Goal: Information Seeking & Learning: Learn about a topic

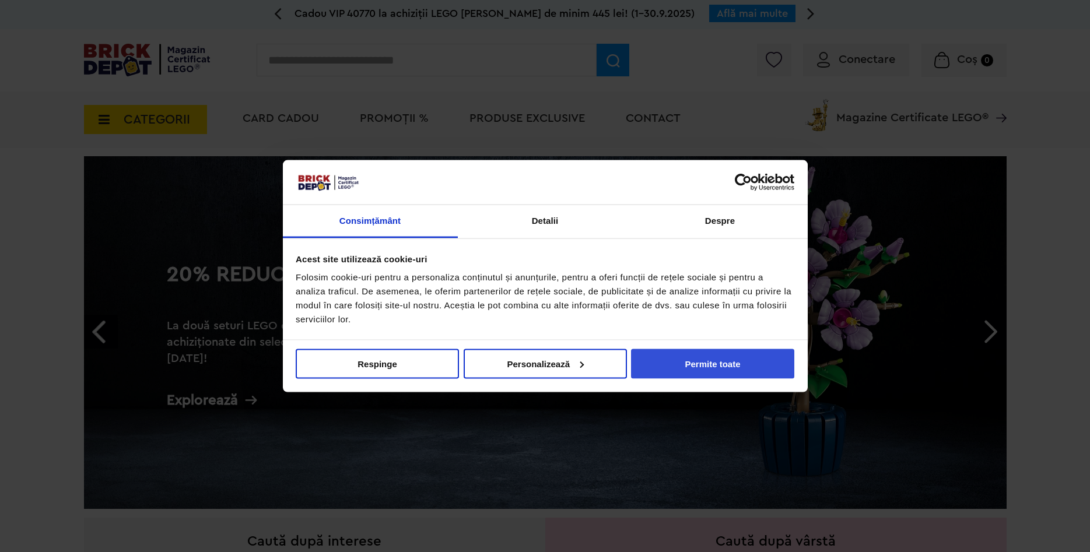
click at [724, 369] on button "Permite toate" at bounding box center [712, 364] width 163 height 30
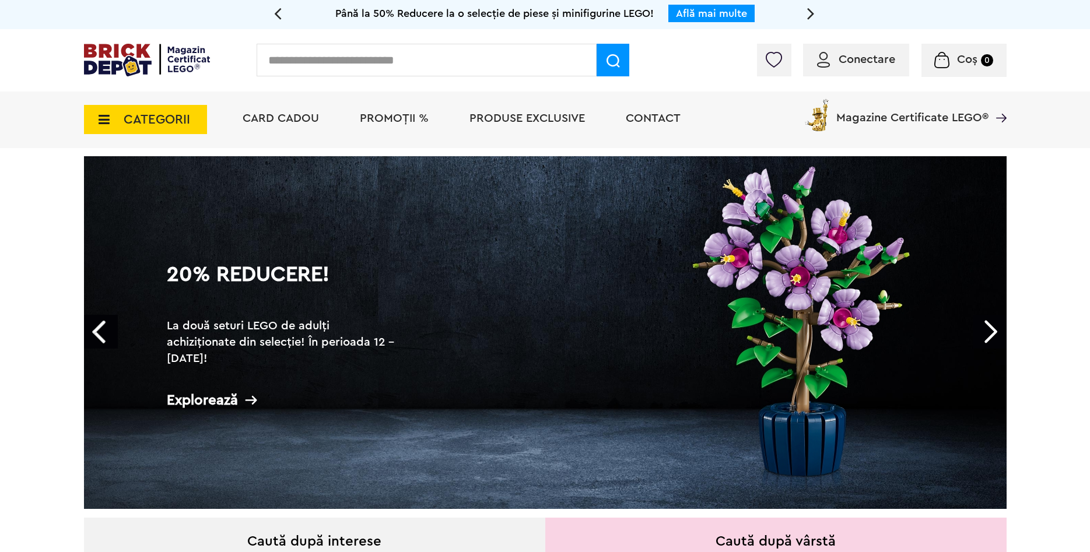
click at [990, 332] on link "Next" at bounding box center [990, 332] width 34 height 34
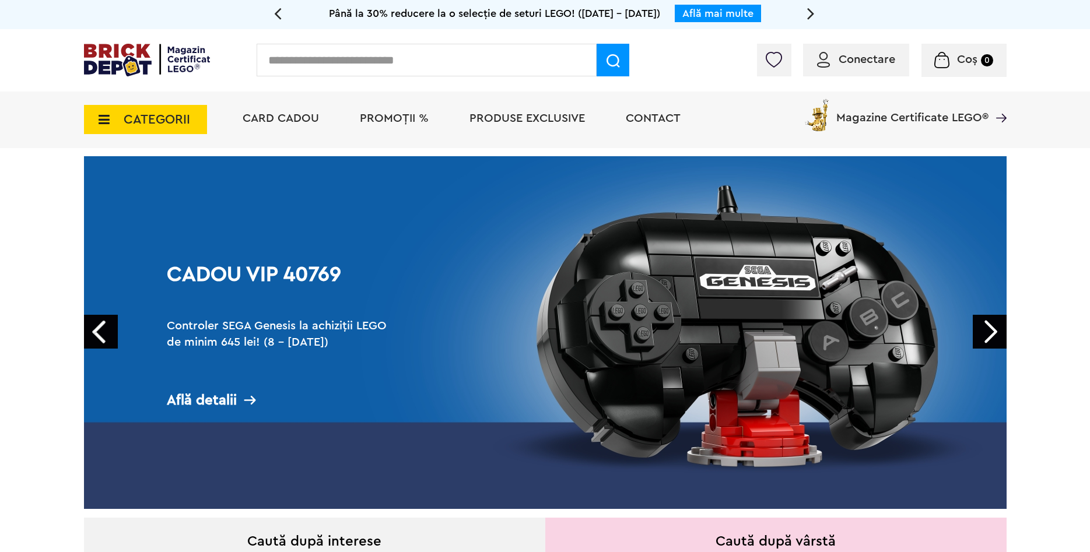
click at [990, 332] on link "Next" at bounding box center [990, 332] width 34 height 34
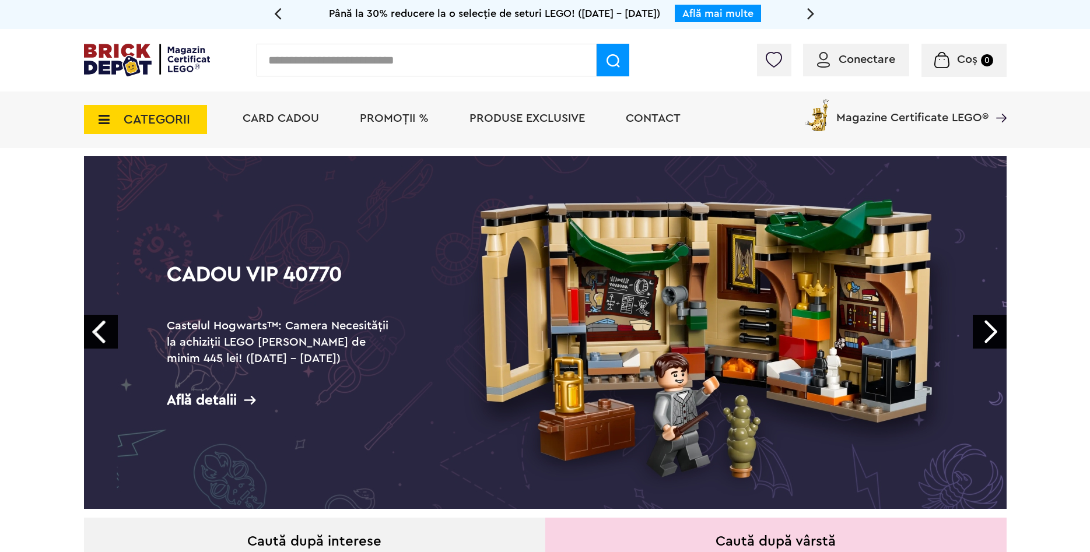
click at [990, 332] on link "Next" at bounding box center [990, 332] width 34 height 34
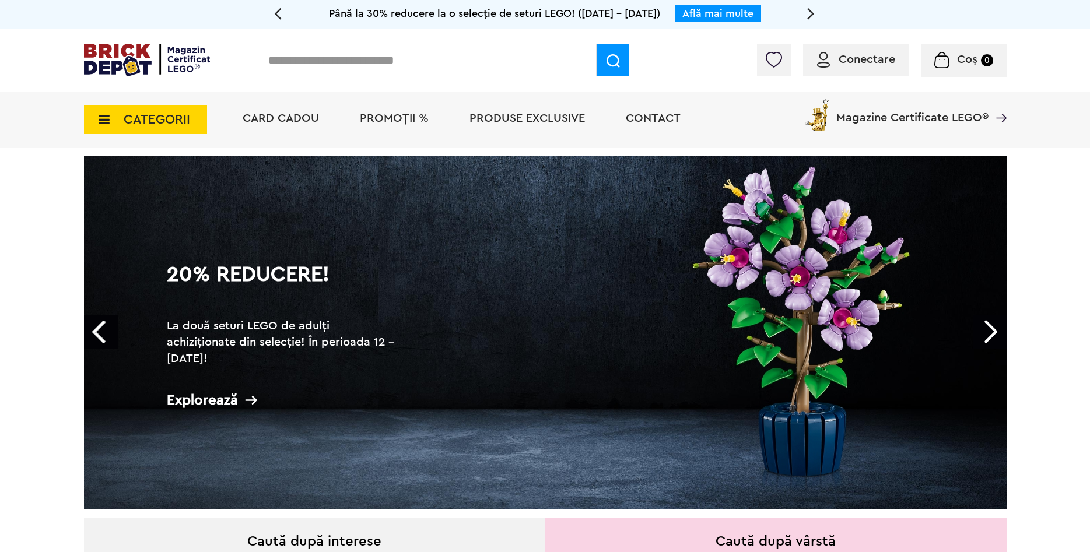
click at [990, 332] on link "Next" at bounding box center [990, 332] width 34 height 34
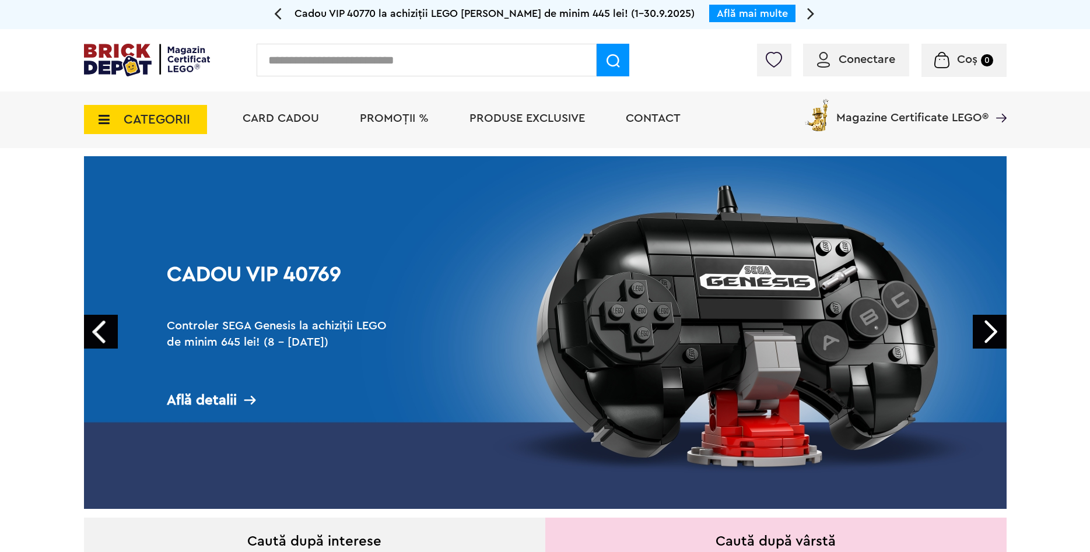
click at [990, 332] on link "Next" at bounding box center [990, 332] width 34 height 34
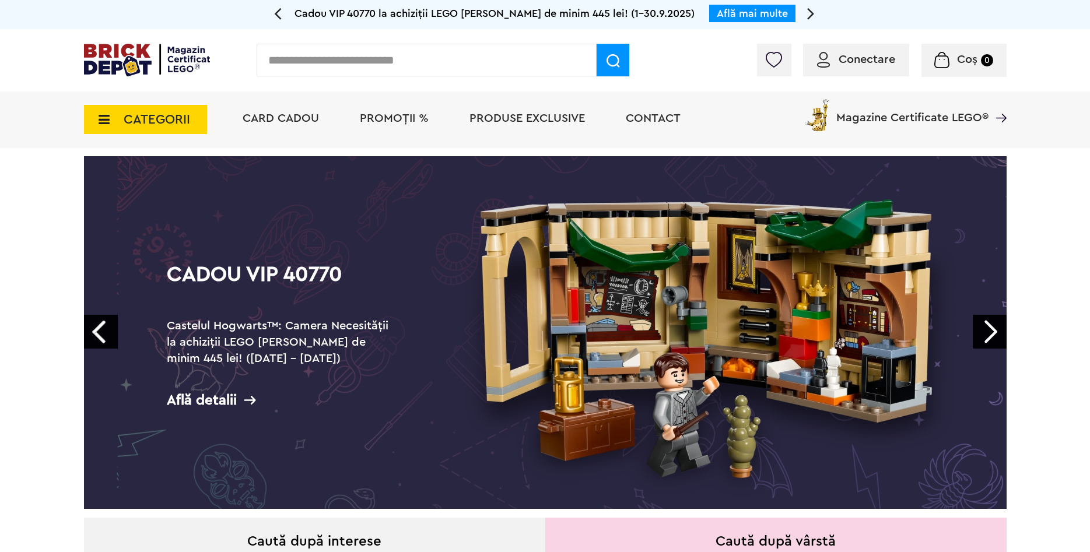
click at [990, 332] on link "Next" at bounding box center [990, 332] width 34 height 34
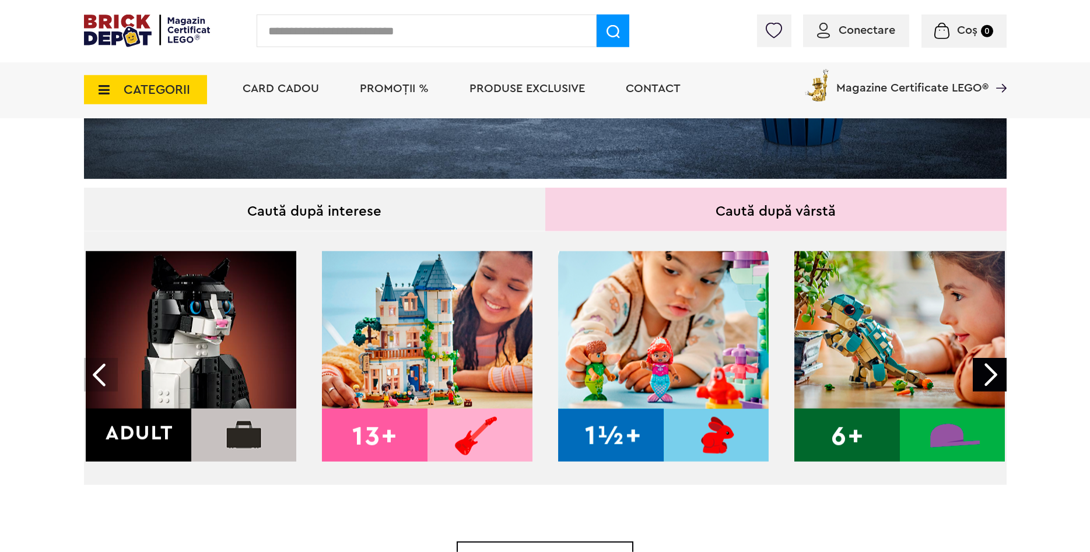
scroll to position [416, 0]
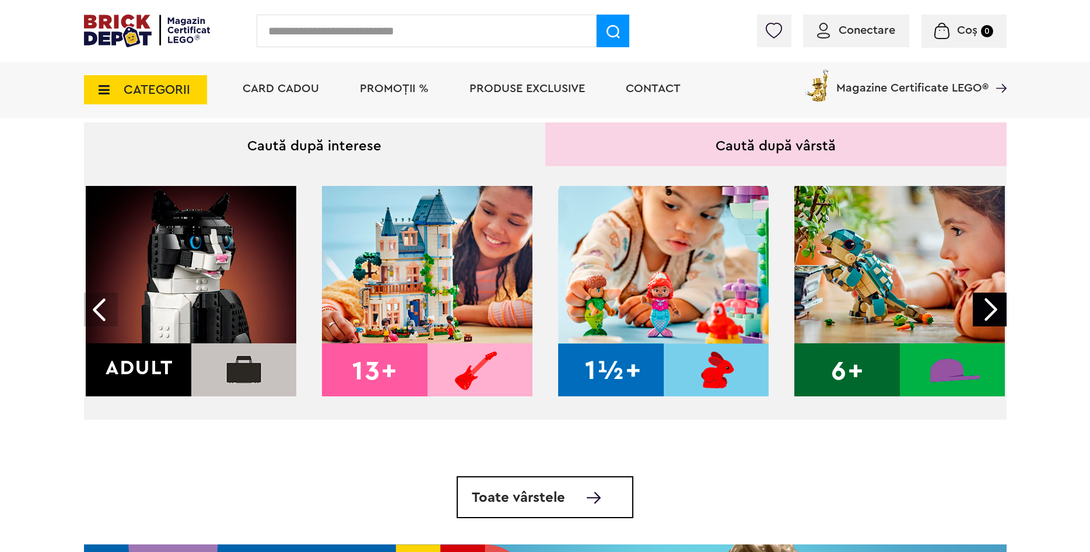
click at [155, 365] on img at bounding box center [191, 291] width 211 height 211
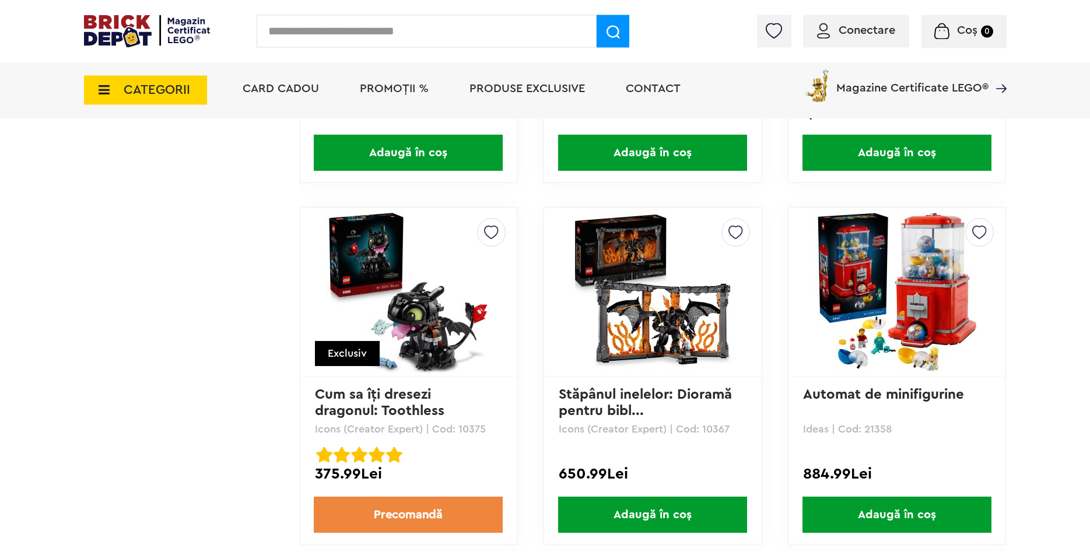
scroll to position [2201, 0]
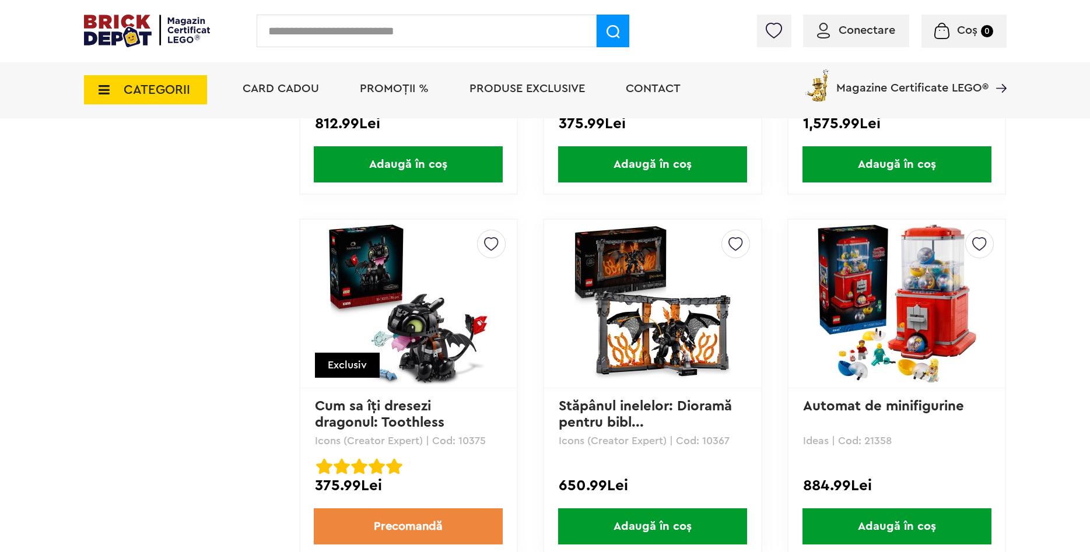
click at [926, 291] on img at bounding box center [896, 303] width 163 height 163
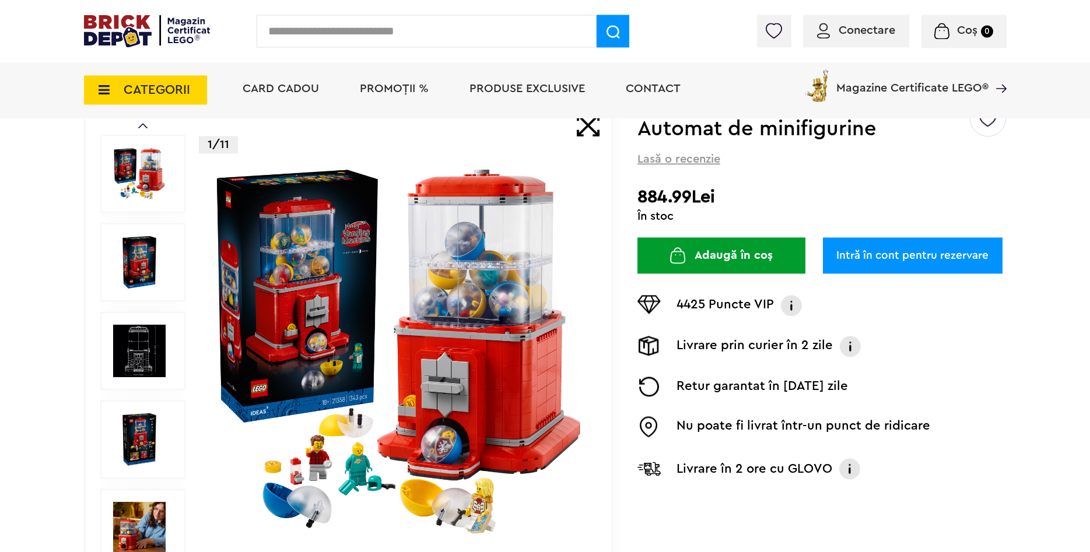
scroll to position [119, 0]
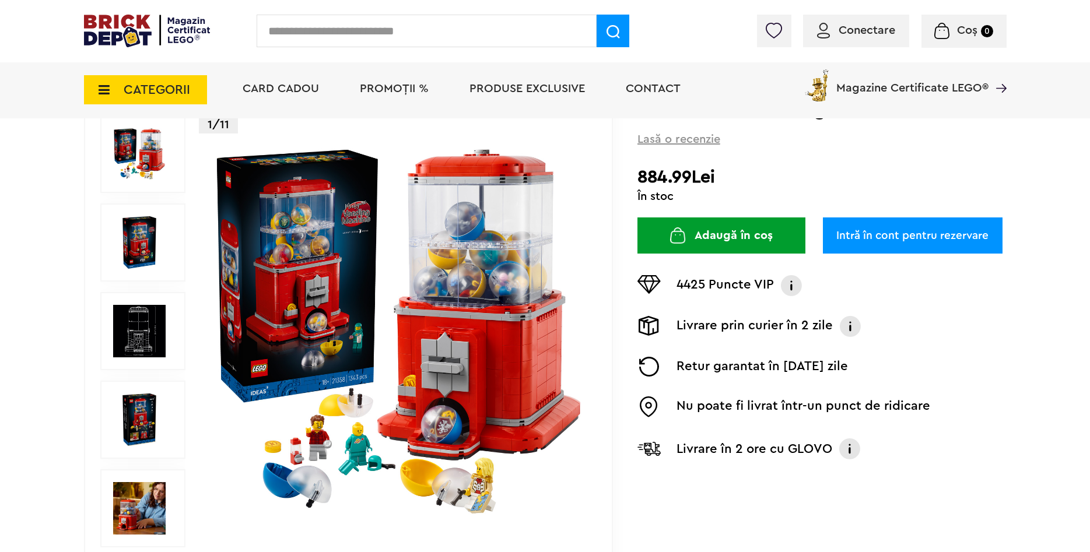
click at [121, 239] on img at bounding box center [139, 242] width 52 height 52
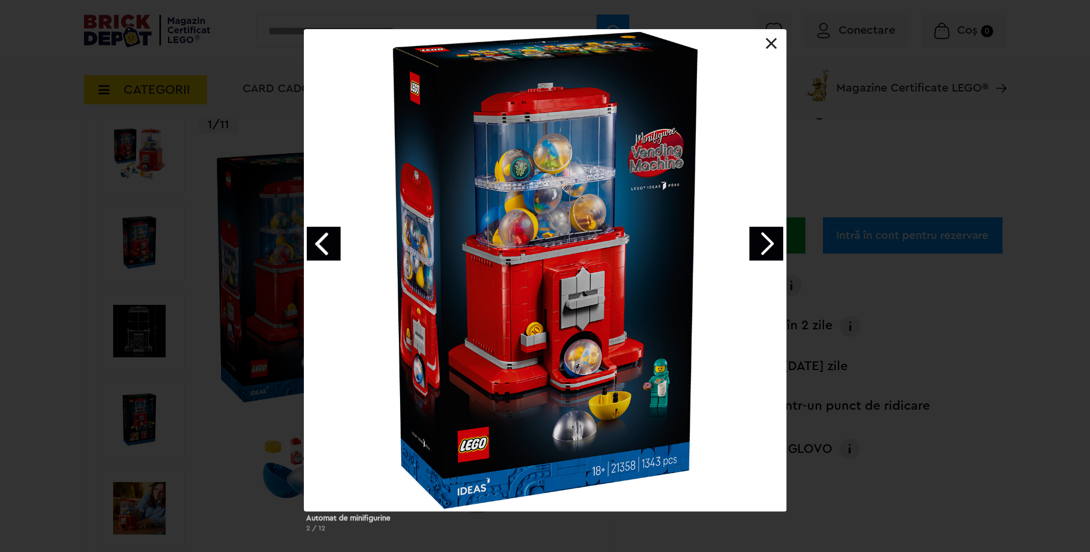
click at [774, 43] on link at bounding box center [772, 44] width 12 height 12
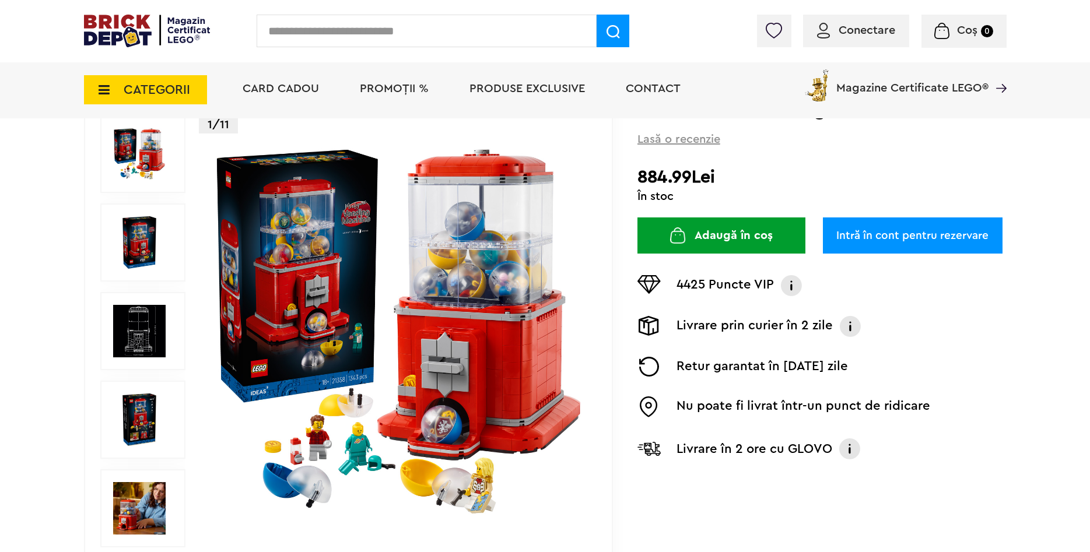
click at [160, 331] on img at bounding box center [139, 331] width 52 height 52
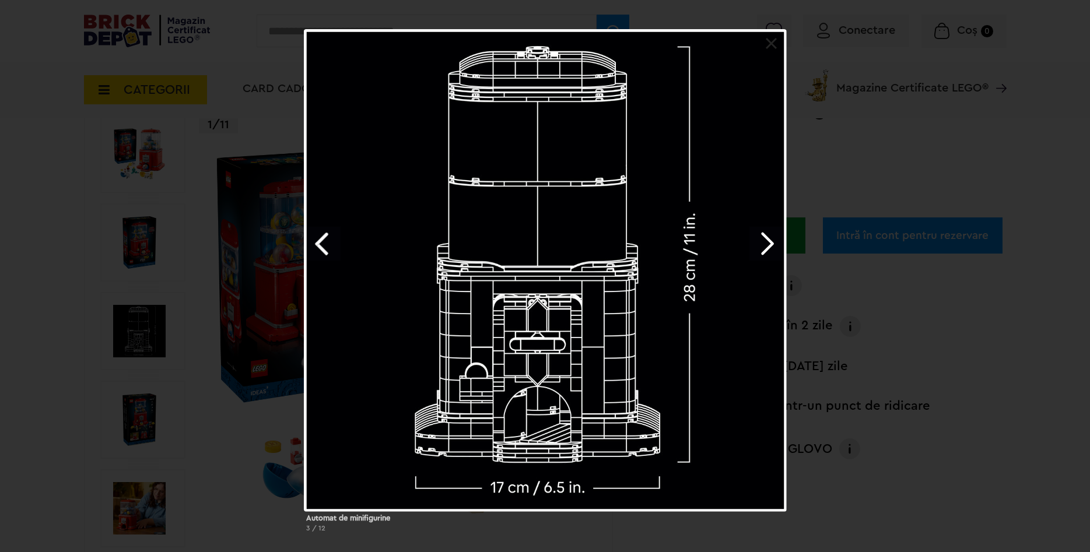
click at [772, 47] on link at bounding box center [772, 44] width 12 height 12
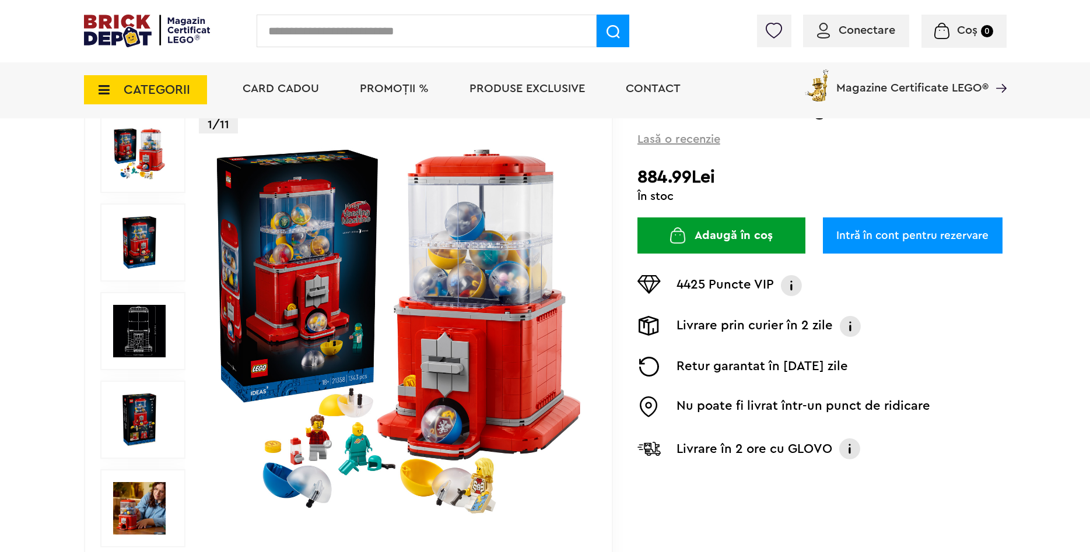
click at [152, 433] on img at bounding box center [139, 420] width 52 height 52
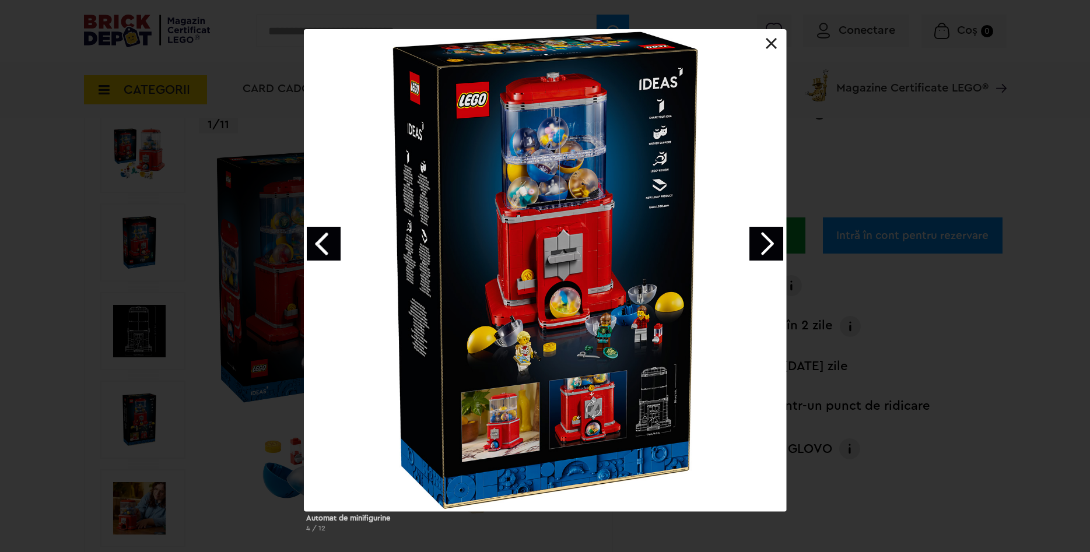
click at [778, 45] on div at bounding box center [545, 270] width 482 height 482
click at [777, 40] on div at bounding box center [545, 270] width 482 height 482
click at [768, 45] on link at bounding box center [772, 44] width 12 height 12
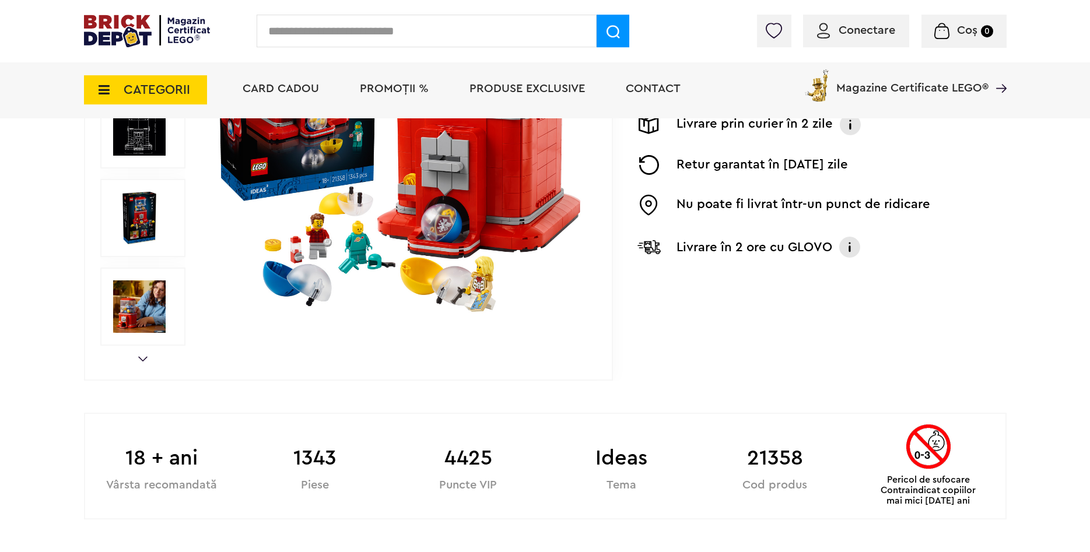
scroll to position [357, 0]
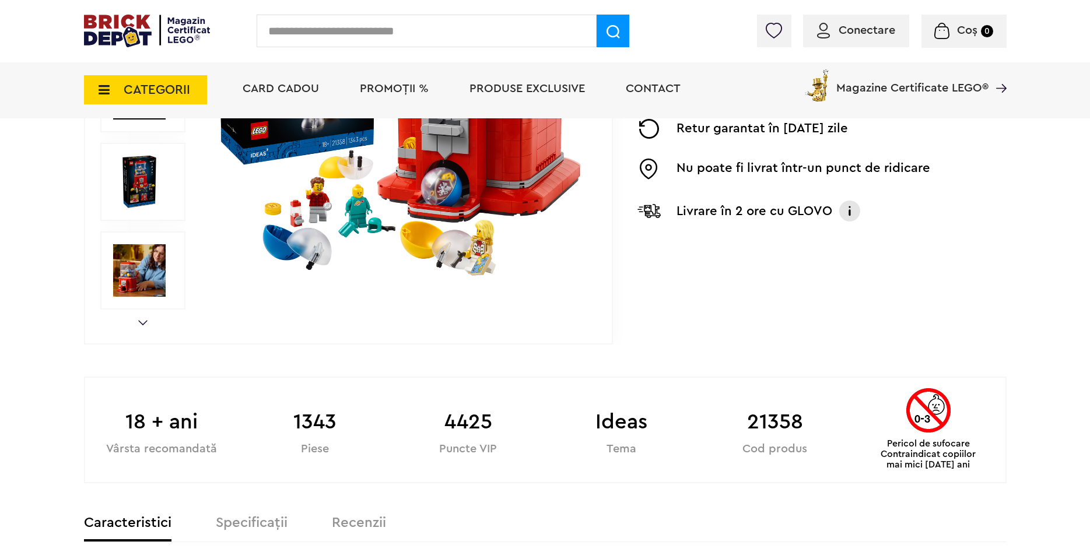
click at [151, 288] on img at bounding box center [139, 270] width 52 height 52
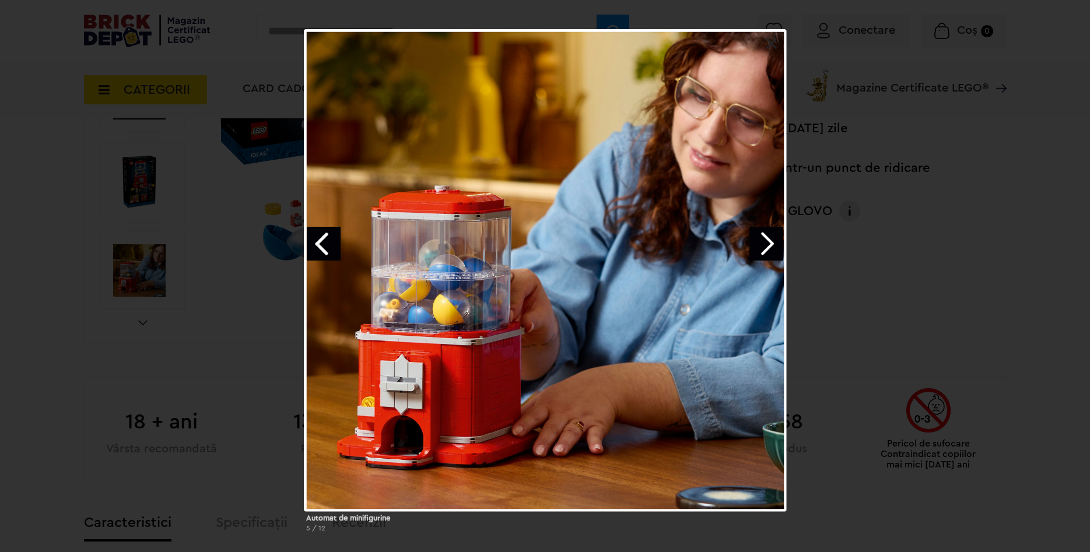
click at [833, 117] on div "Automat de minifigurine 5 / 12" at bounding box center [545, 285] width 1090 height 513
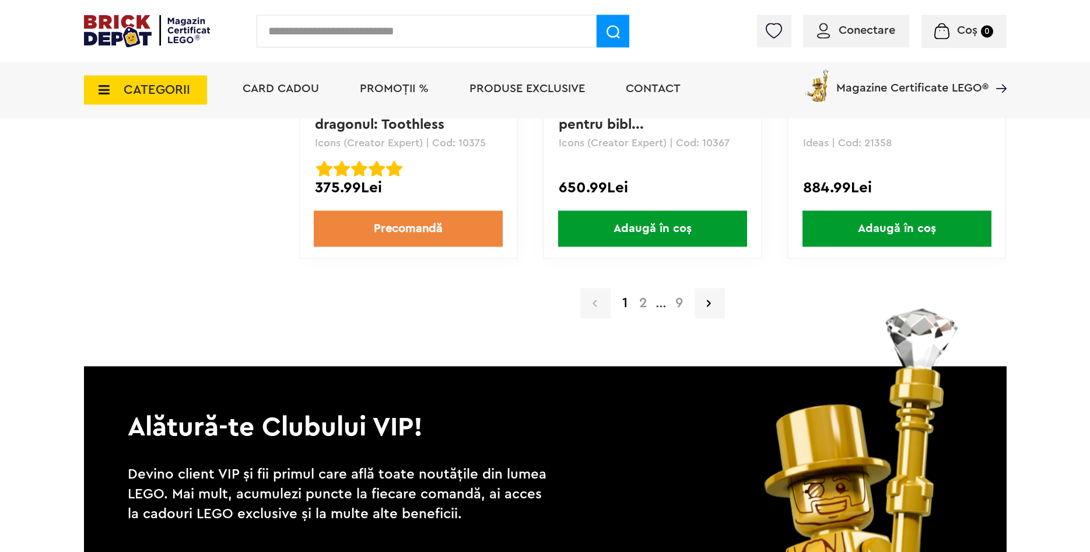
scroll to position [2558, 0]
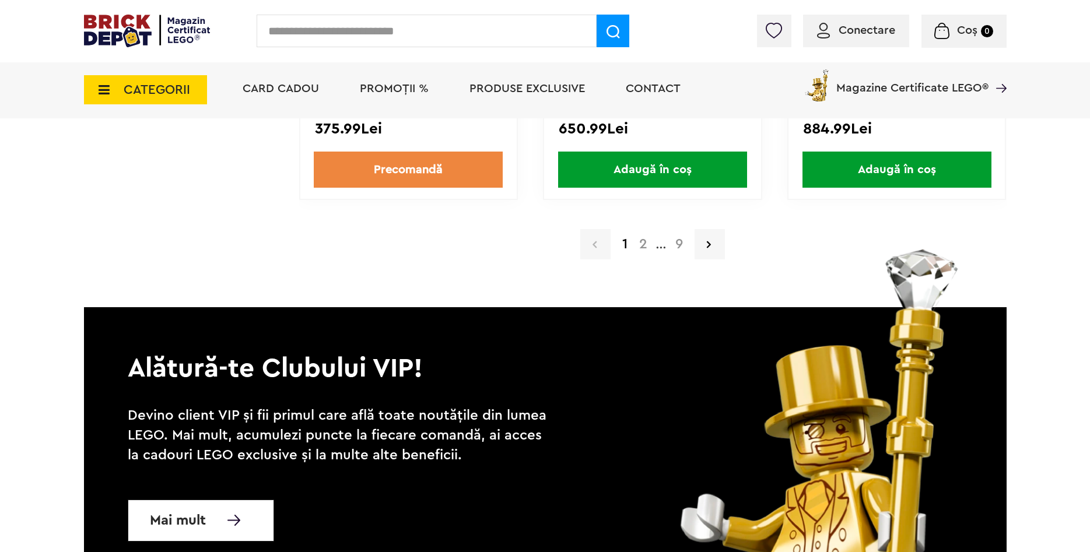
click at [646, 245] on a=Adult&order=1&page=2"] "2" at bounding box center [643, 244] width 20 height 14
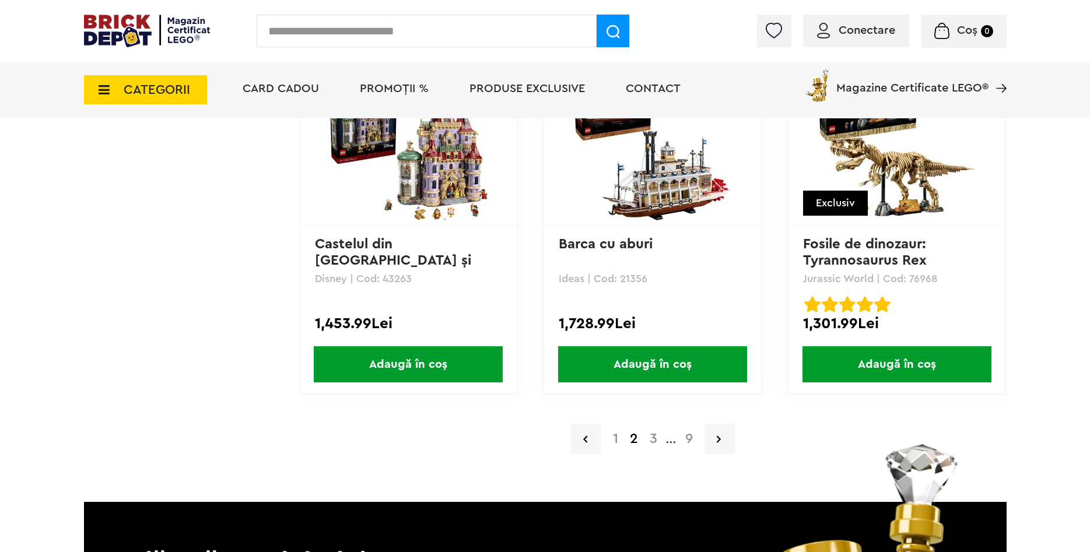
scroll to position [2439, 0]
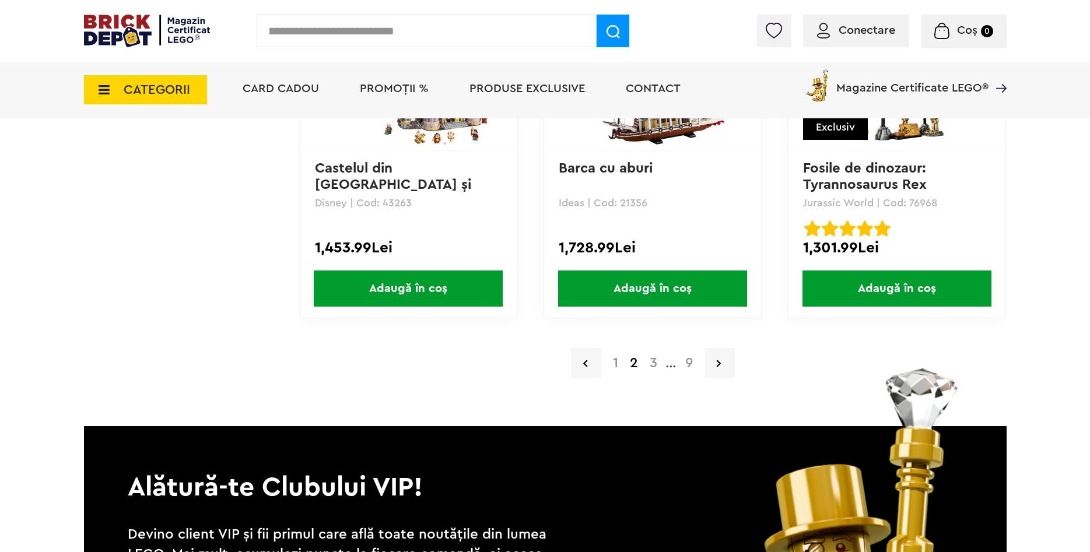
click at [653, 363] on a=Adult&order=1&page=3"] "3" at bounding box center [653, 363] width 19 height 14
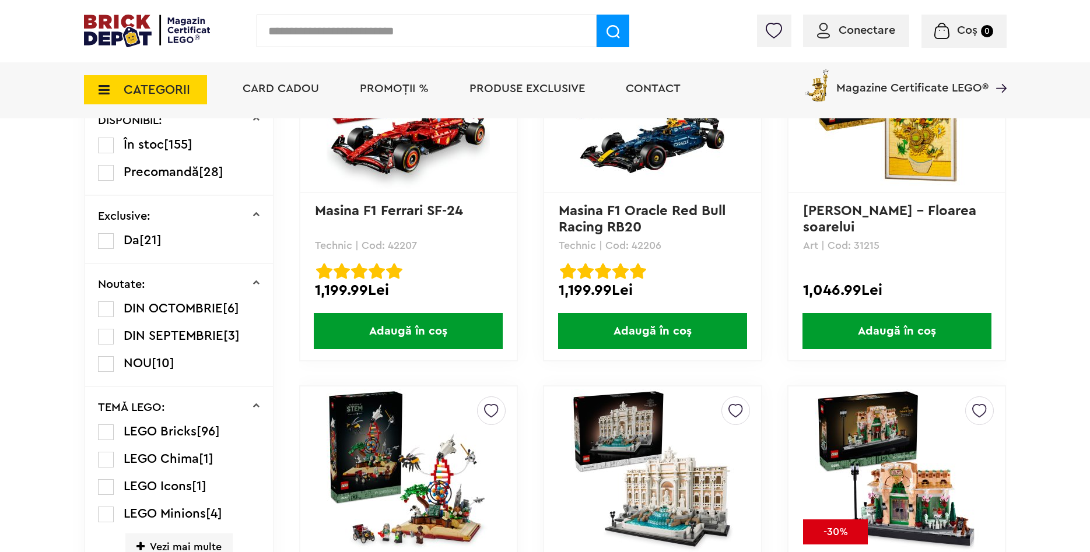
scroll to position [535, 0]
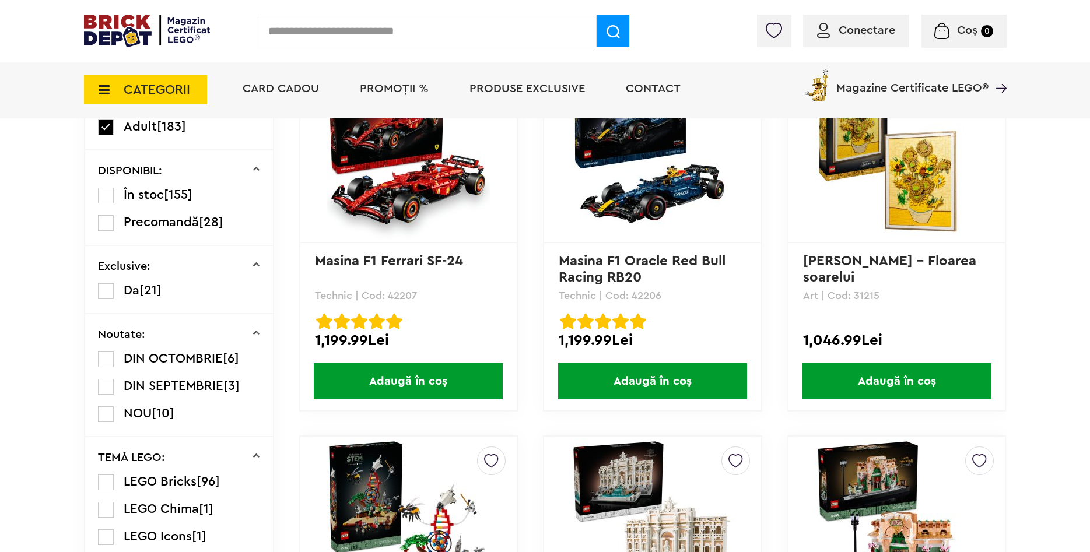
click at [894, 179] on img at bounding box center [896, 158] width 163 height 163
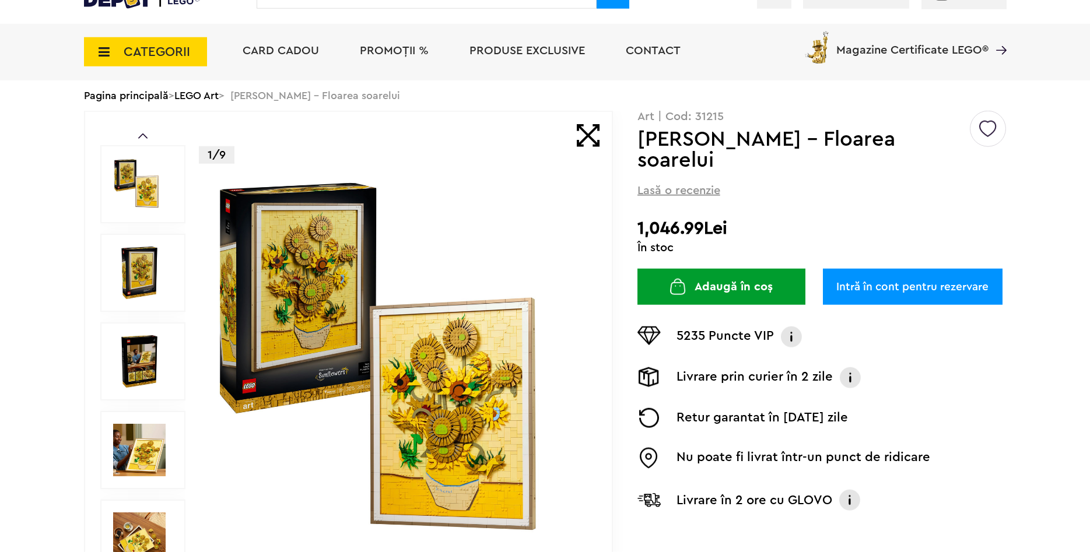
scroll to position [119, 0]
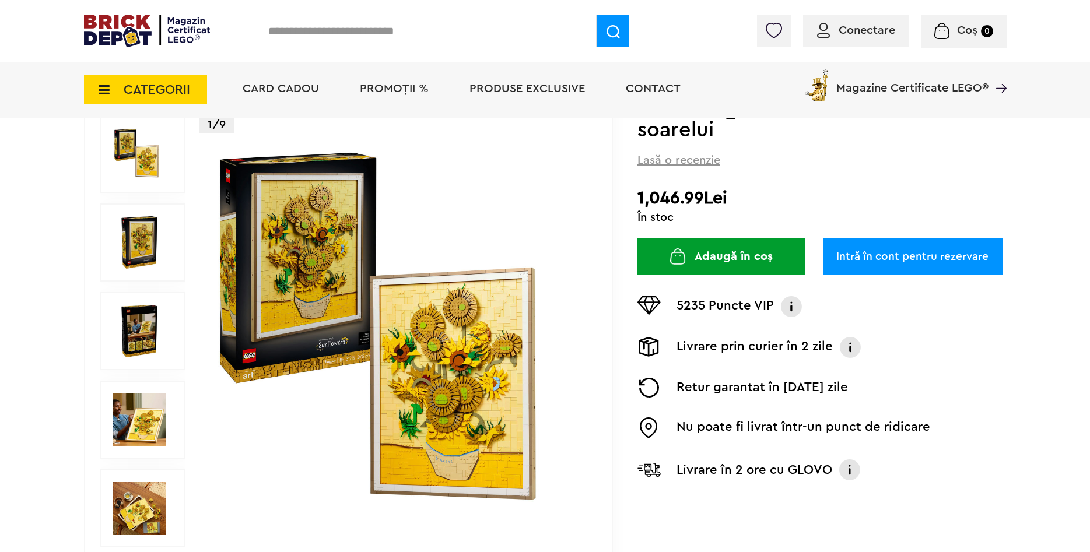
click at [145, 344] on img at bounding box center [139, 331] width 52 height 52
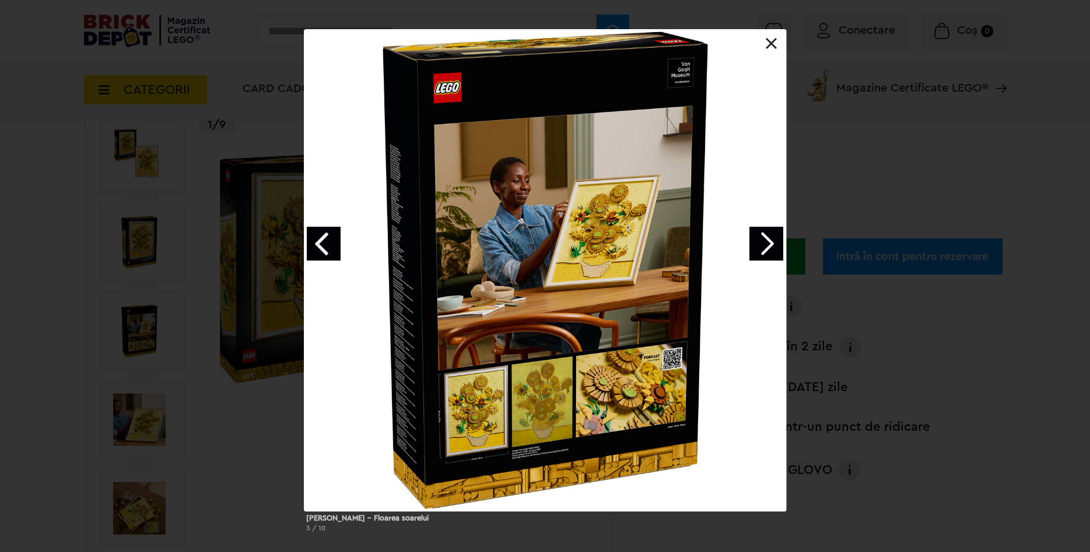
click at [769, 47] on link at bounding box center [772, 44] width 12 height 12
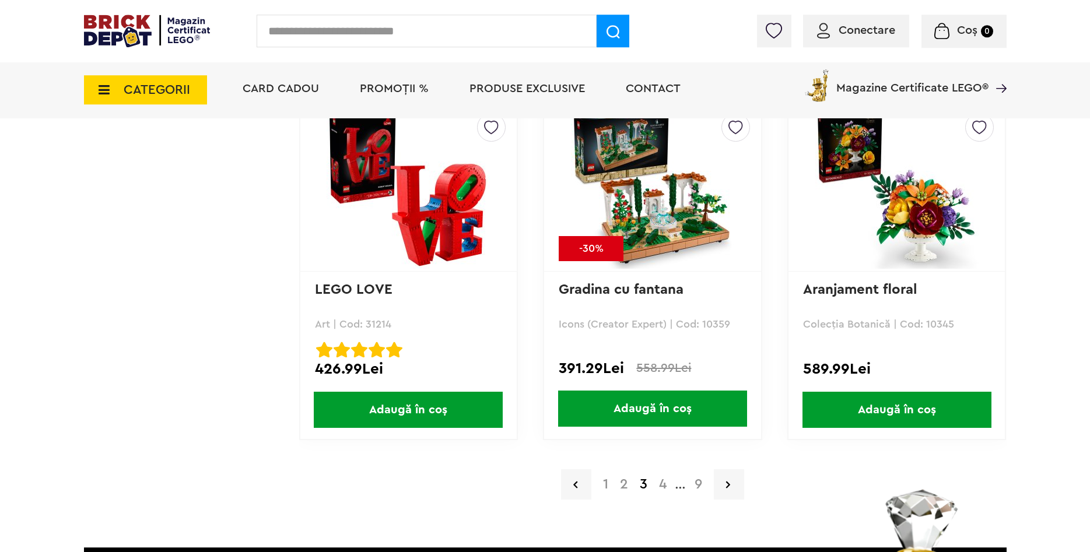
scroll to position [2320, 0]
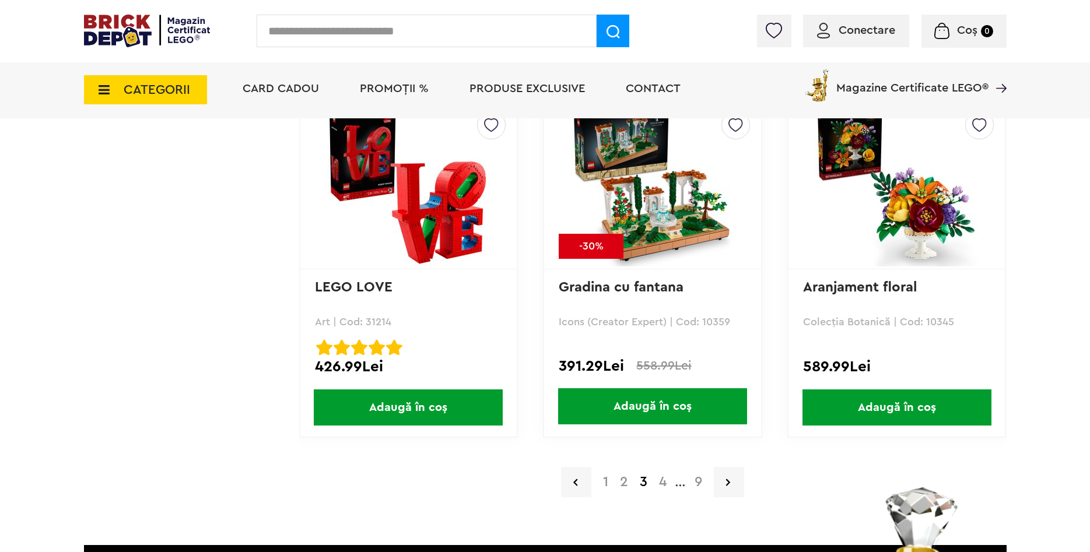
click at [661, 485] on a=Adult&order=1&page=4"] "4" at bounding box center [662, 482] width 19 height 14
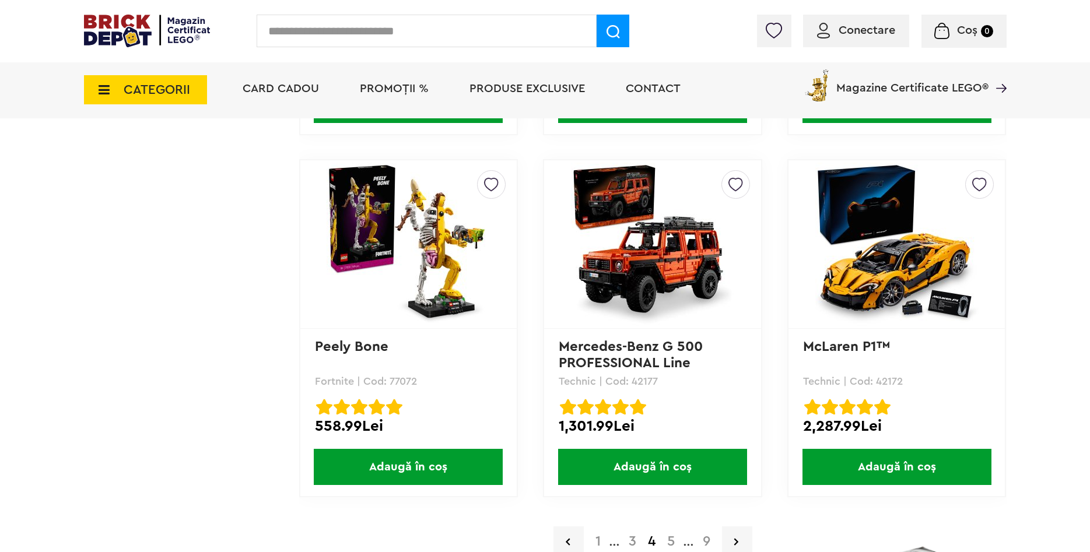
scroll to position [2558, 0]
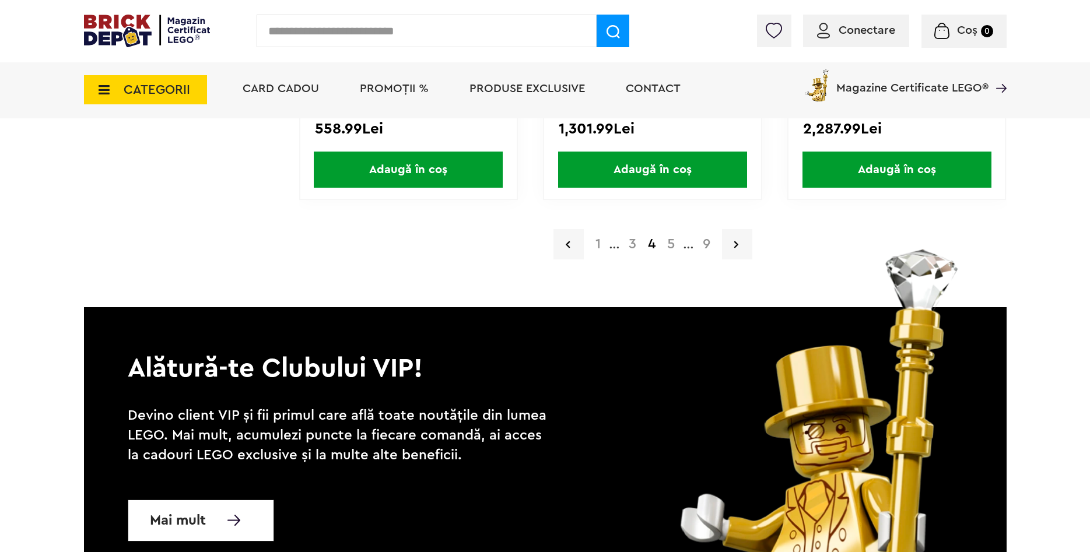
click at [675, 248] on a=Adult&order=1&page=5"] "5" at bounding box center [670, 244] width 19 height 14
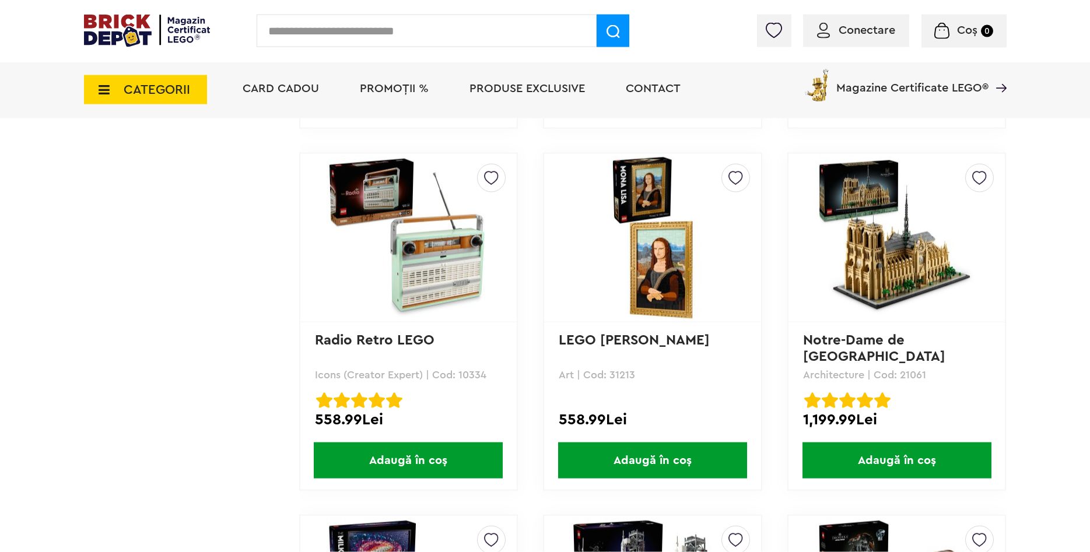
scroll to position [1547, 0]
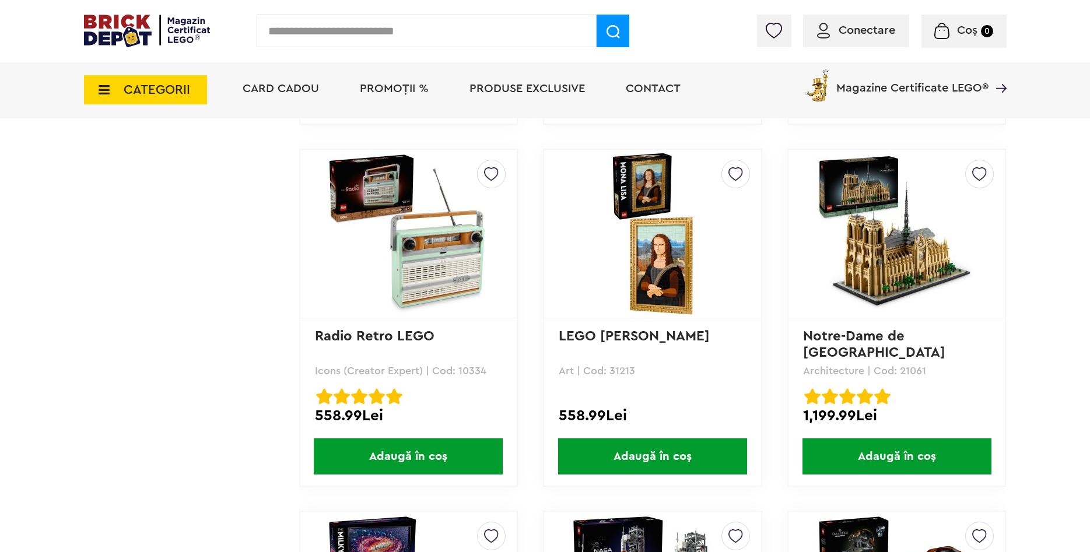
click at [443, 250] on img at bounding box center [408, 233] width 163 height 163
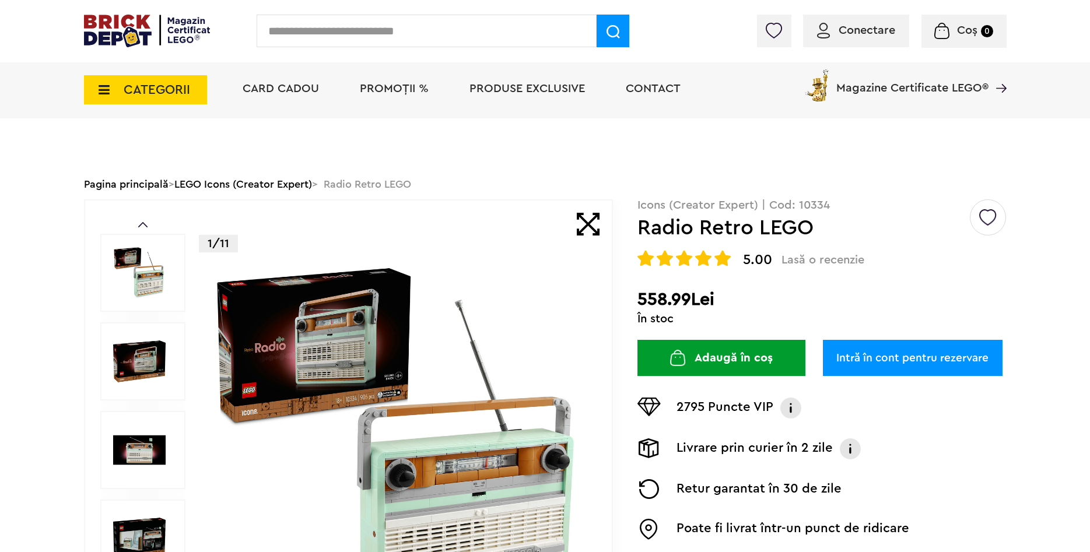
scroll to position [119, 0]
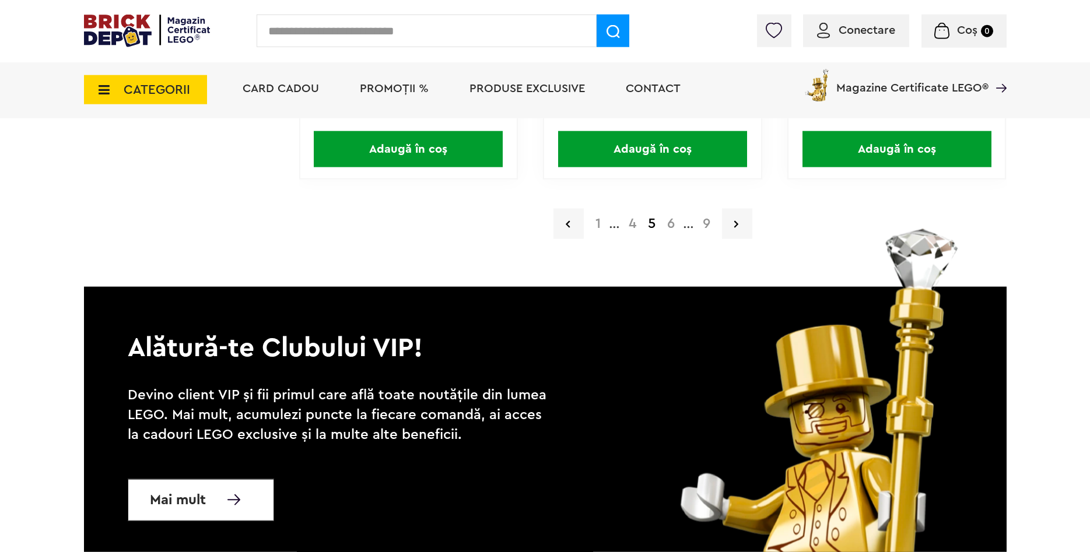
scroll to position [2558, 0]
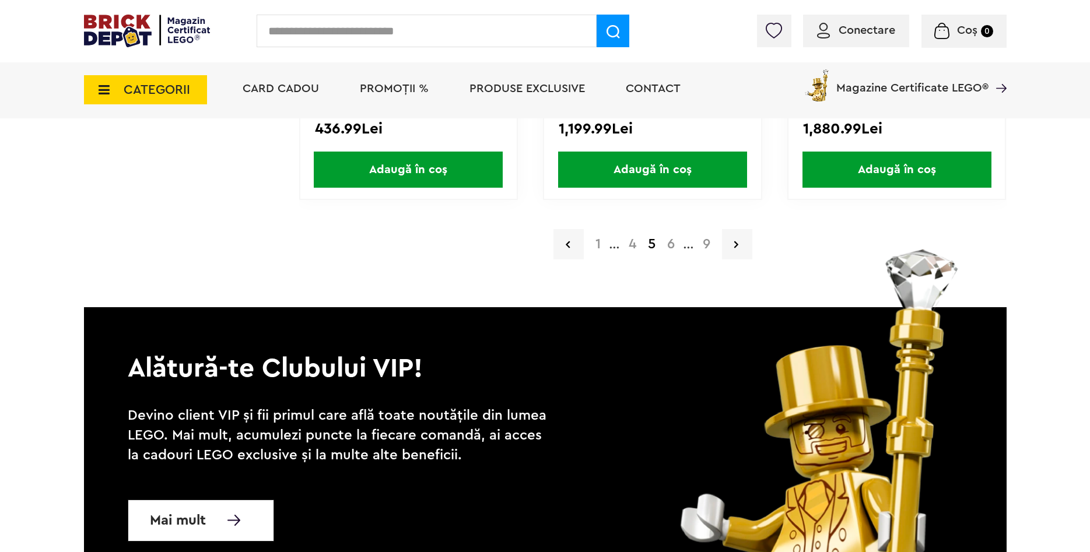
click at [670, 246] on a=Adult&order=1&page=6"] "6" at bounding box center [670, 244] width 19 height 14
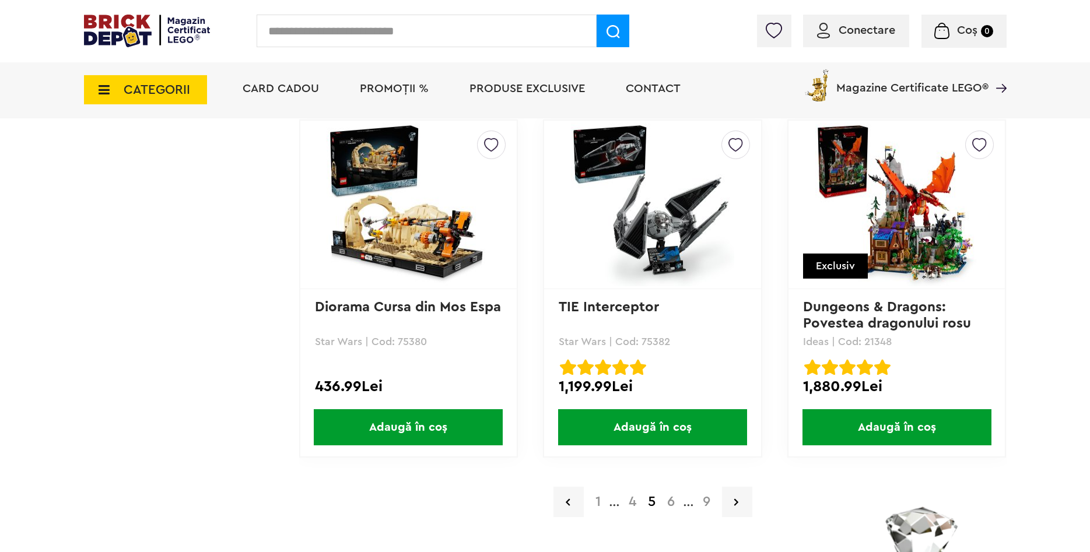
scroll to position [2320, 0]
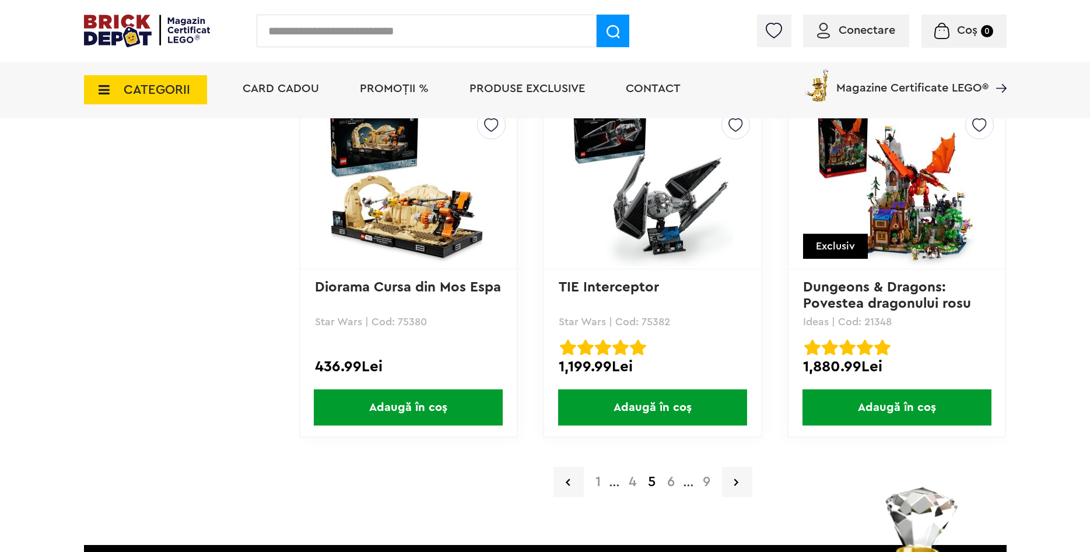
click at [668, 488] on a=Adult&order=1&page=6"] "6" at bounding box center [670, 482] width 19 height 14
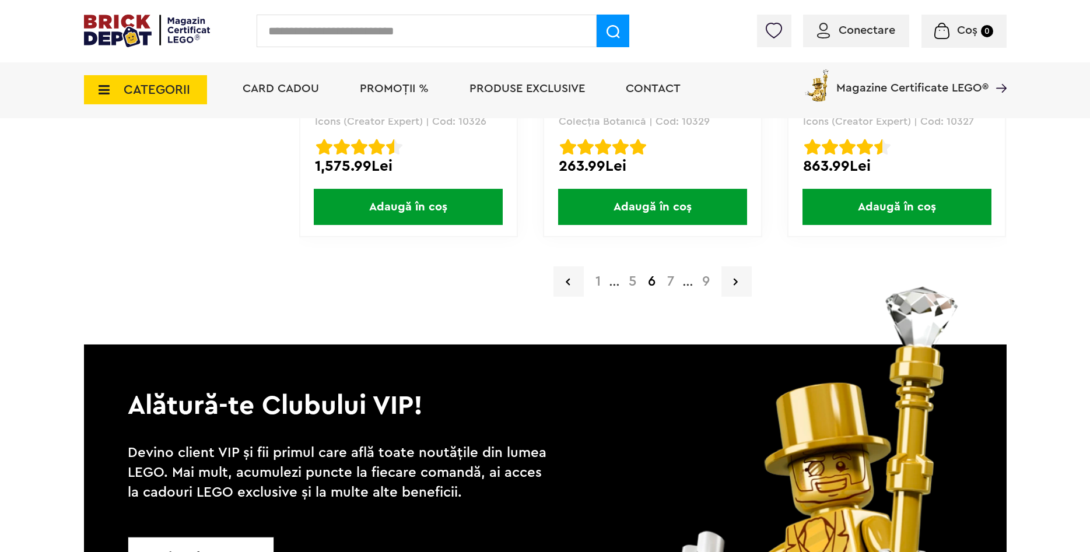
scroll to position [2618, 0]
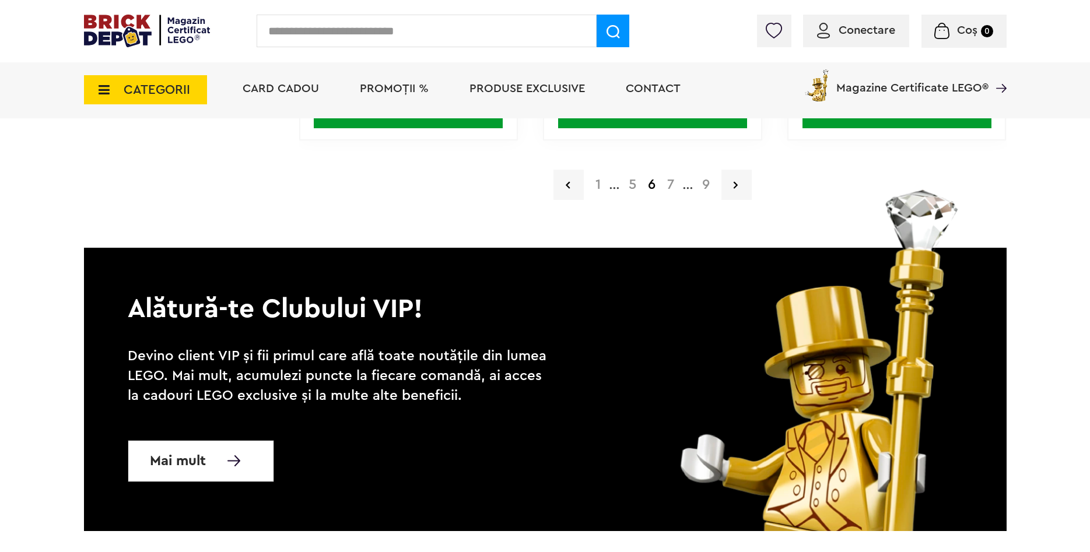
click at [661, 178] on strong "6" at bounding box center [651, 185] width 19 height 14
click at [669, 184] on a=Adult&order=1&page=7"] "7" at bounding box center [670, 185] width 19 height 14
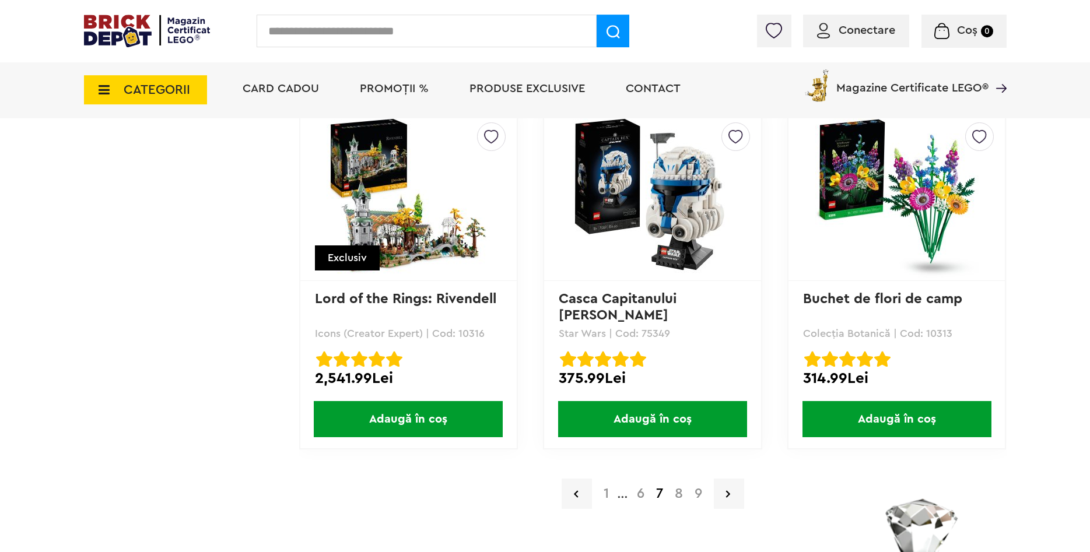
scroll to position [2380, 0]
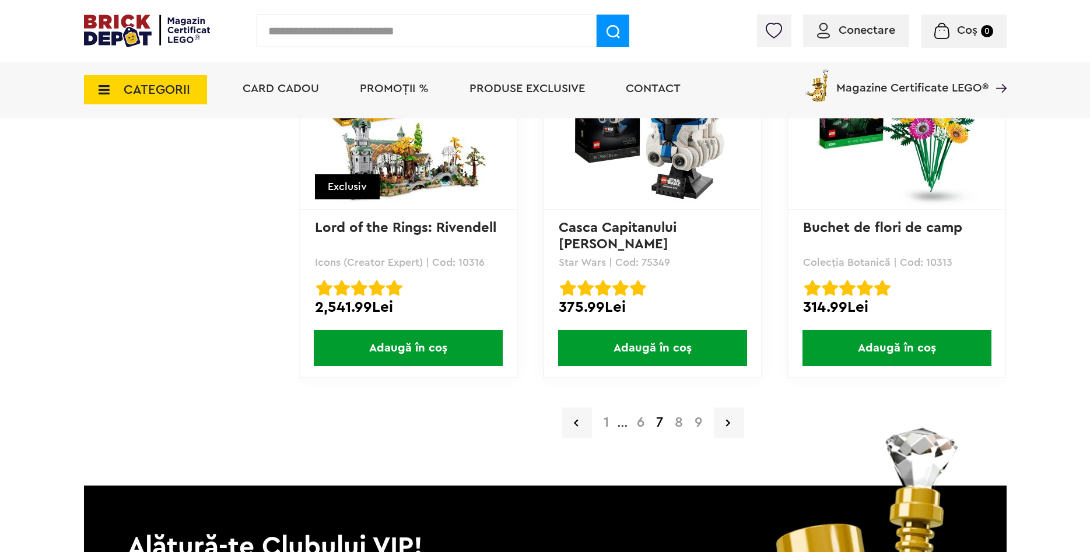
click at [672, 425] on a=Adult&order=1&page=8"] "8" at bounding box center [679, 423] width 20 height 14
click at [675, 424] on a=Adult&order=1&page=8"] "8" at bounding box center [679, 423] width 20 height 14
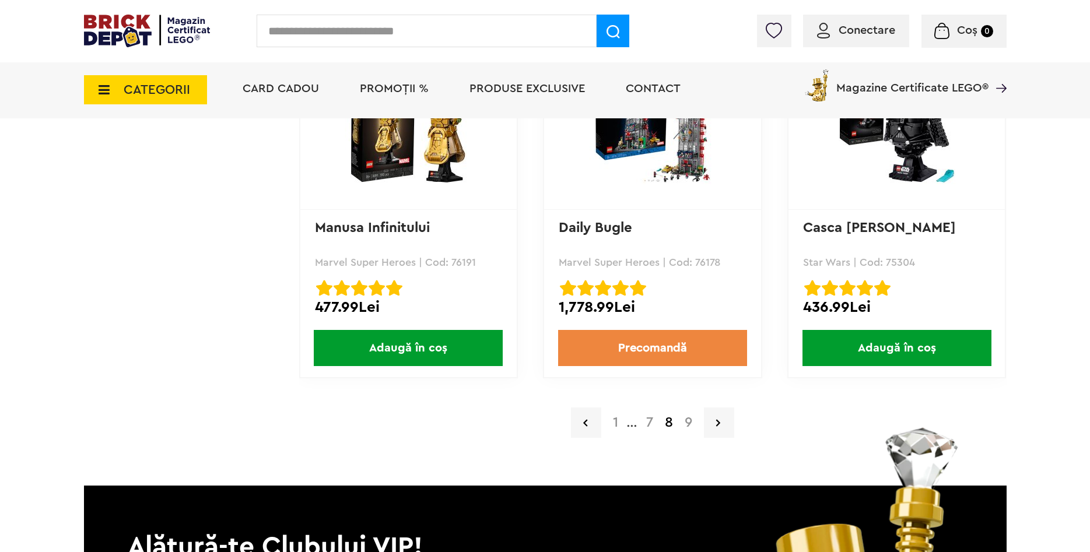
scroll to position [2618, 0]
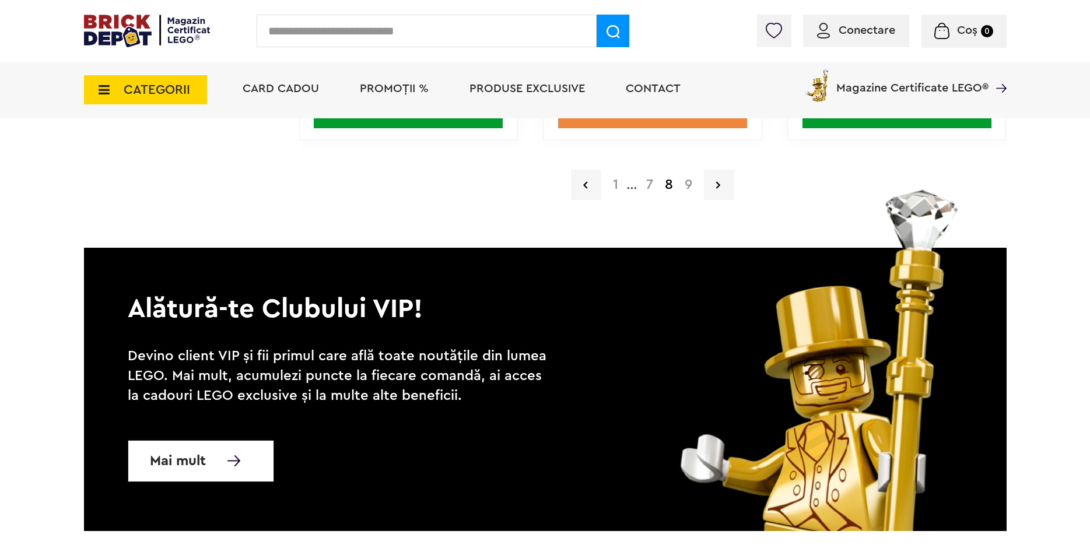
click at [688, 184] on a=Adult&order=1&page=9"] "9" at bounding box center [688, 185] width 19 height 14
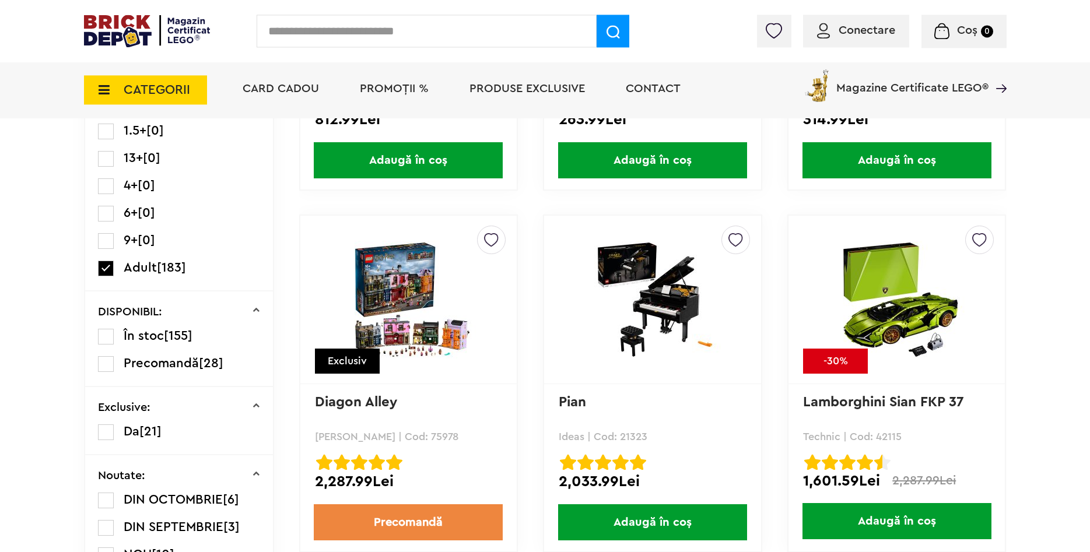
scroll to position [416, 0]
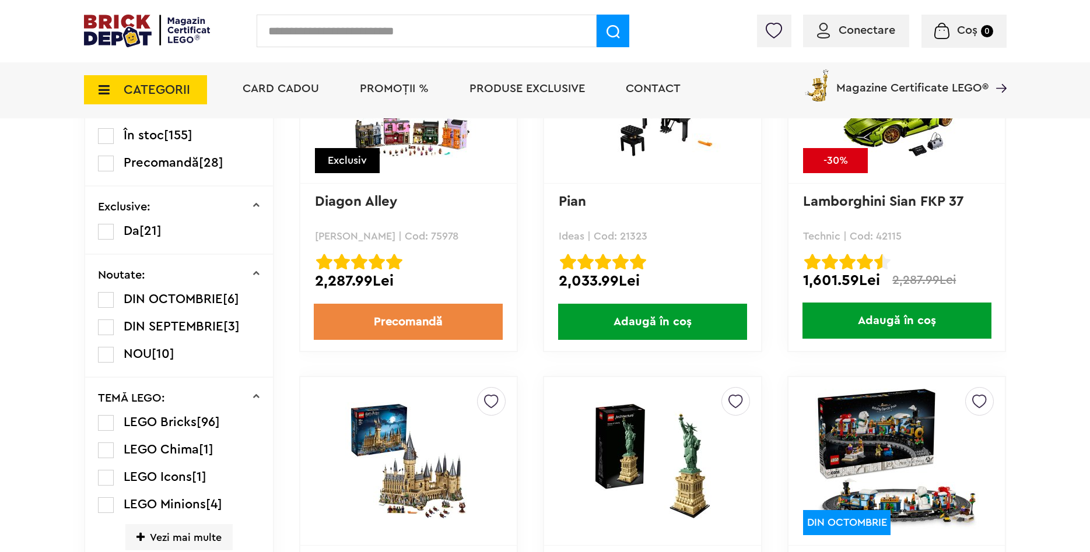
scroll to position [476, 0]
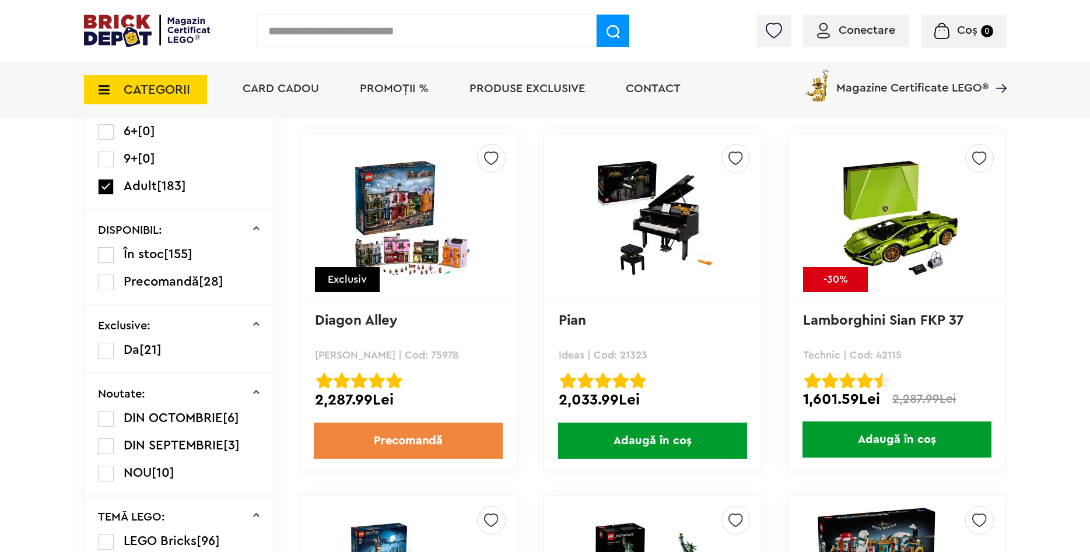
click at [663, 224] on img at bounding box center [652, 218] width 163 height 118
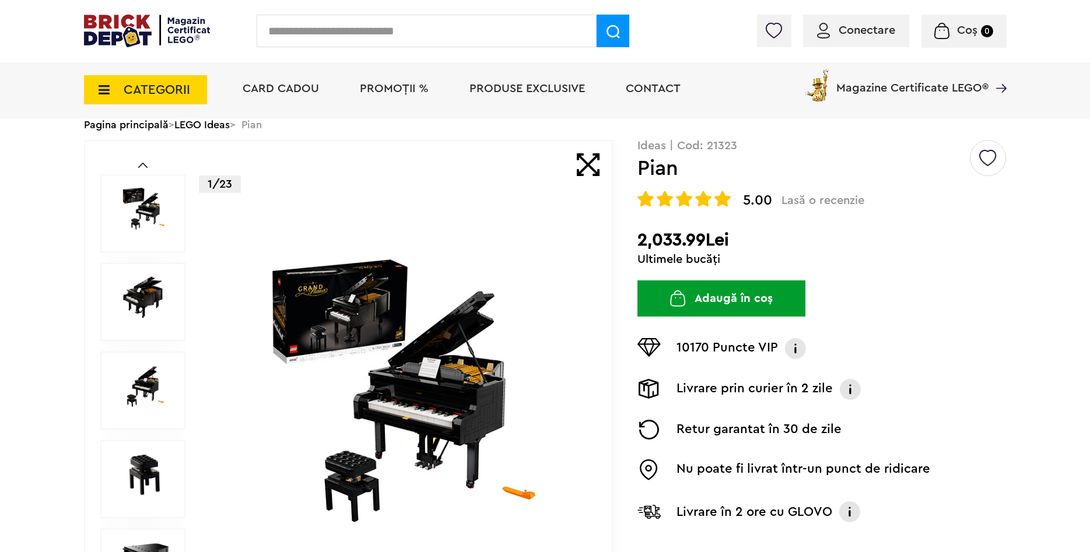
scroll to position [119, 0]
